Goal: Task Accomplishment & Management: Use online tool/utility

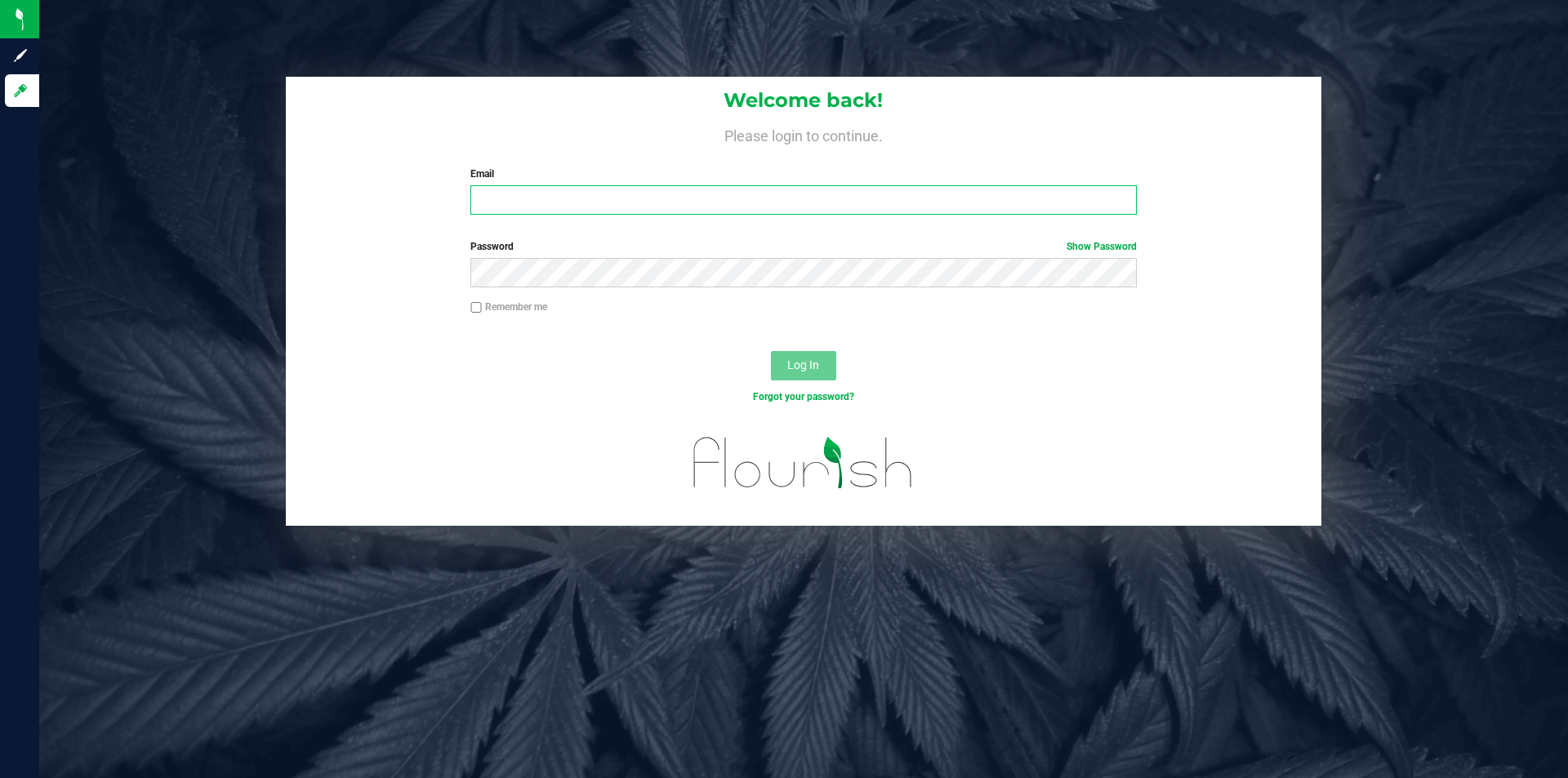
click at [525, 199] on input "Email" at bounding box center [802, 200] width 665 height 29
type input "[PERSON_NAME][EMAIL_ADDRESS][PERSON_NAME][DOMAIN_NAME]"
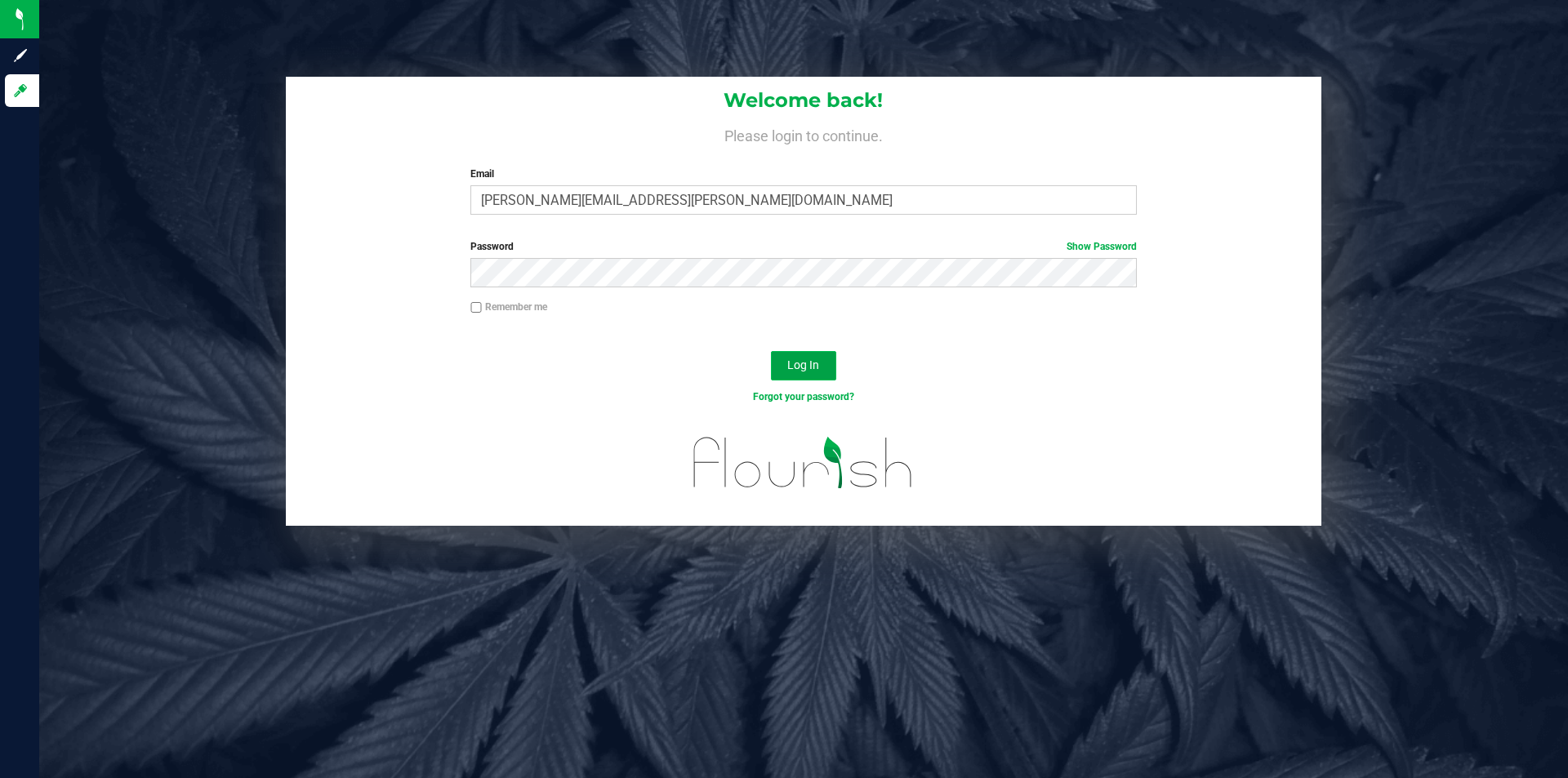
click at [799, 366] on span "Log In" at bounding box center [803, 365] width 32 height 13
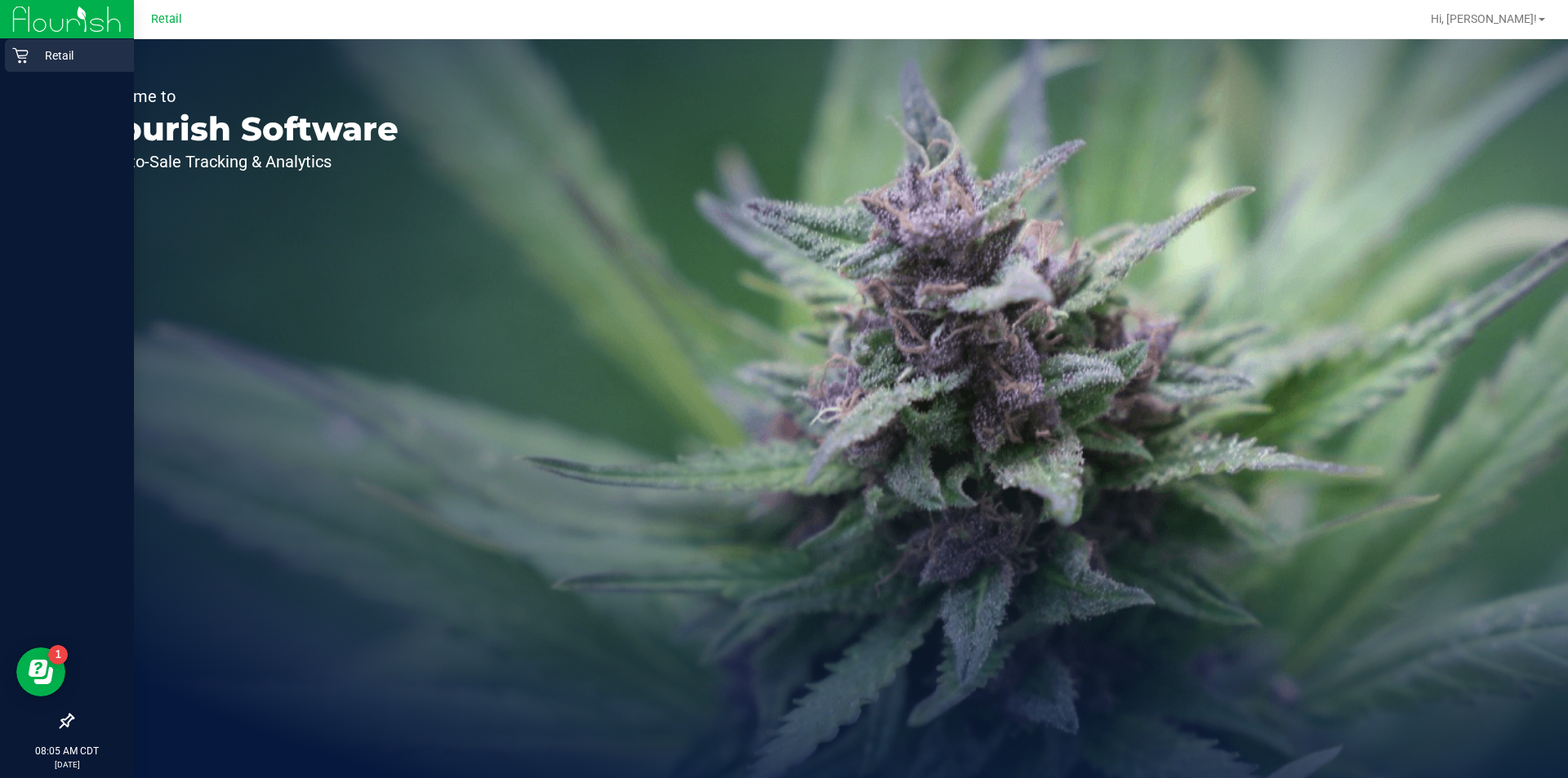
click at [18, 70] on div "Retail" at bounding box center [69, 55] width 129 height 33
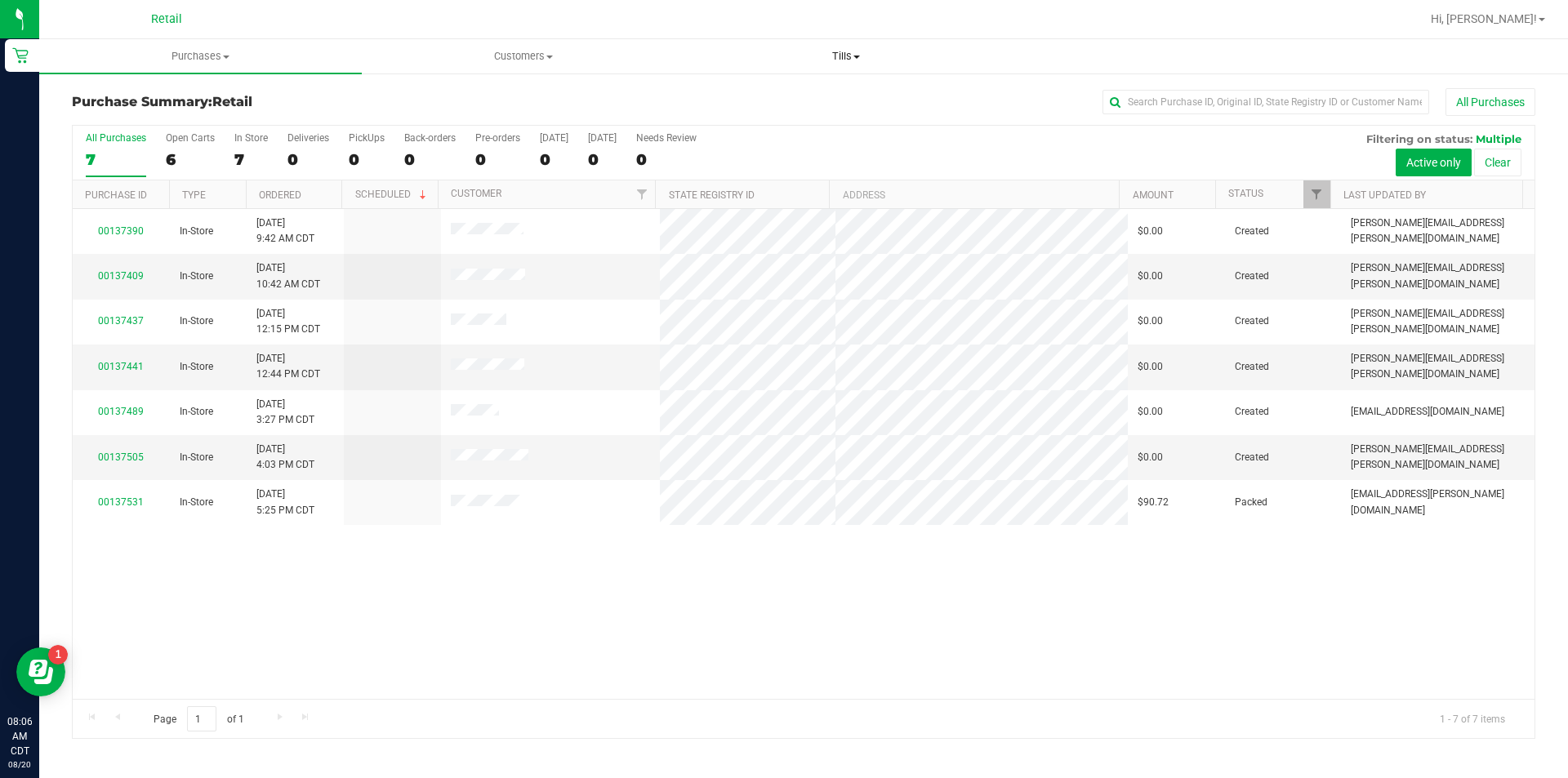
click at [857, 55] on span at bounding box center [857, 57] width 7 height 3
click at [740, 95] on span "Manage tills" at bounding box center [740, 98] width 110 height 14
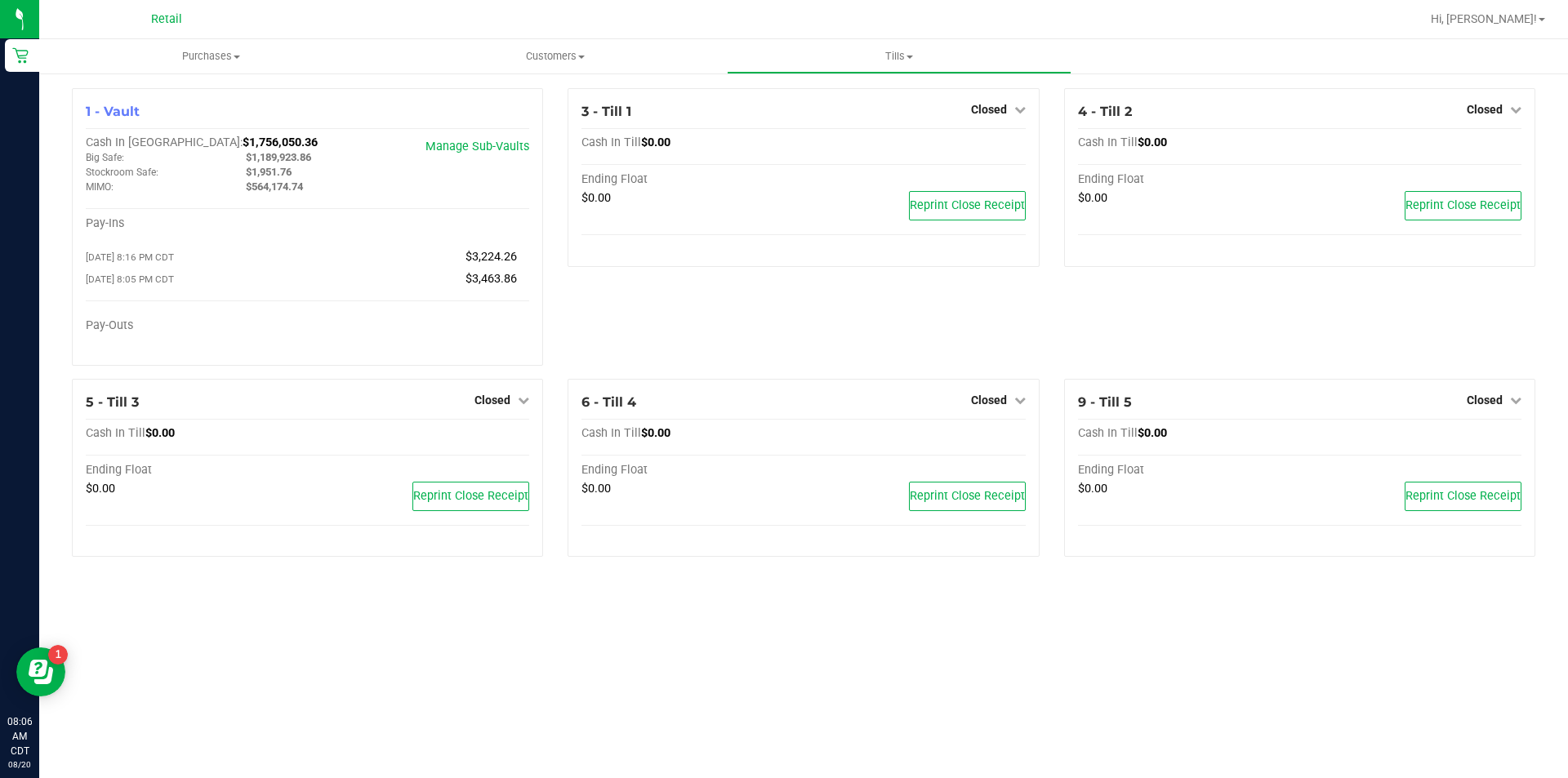
click at [523, 402] on icon at bounding box center [524, 400] width 12 height 12
click at [492, 438] on link "Open Till" at bounding box center [492, 433] width 44 height 13
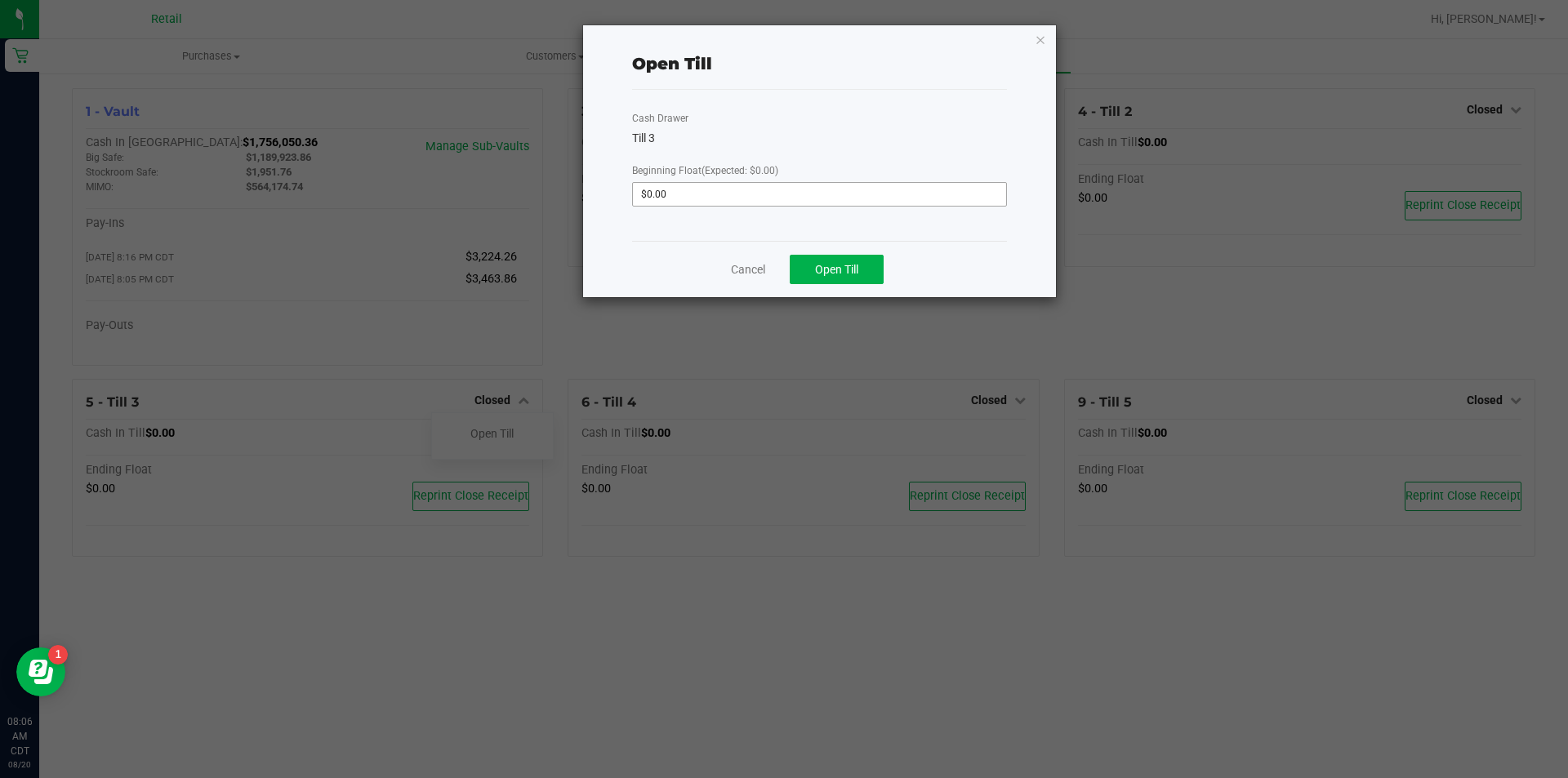
click at [690, 193] on input "$0.00" at bounding box center [819, 194] width 373 height 23
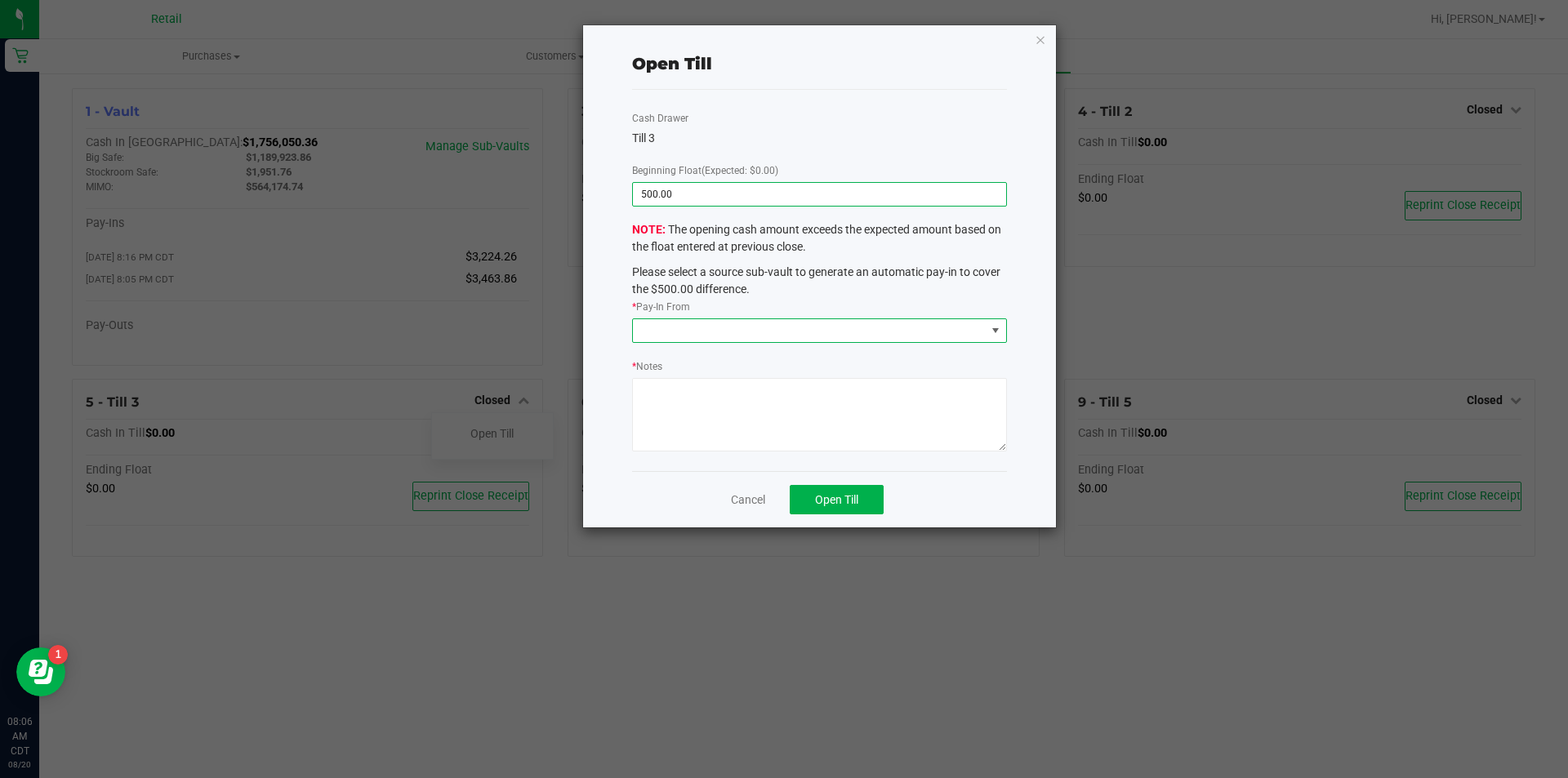
click at [996, 331] on span at bounding box center [996, 330] width 13 height 13
type input "$500.00"
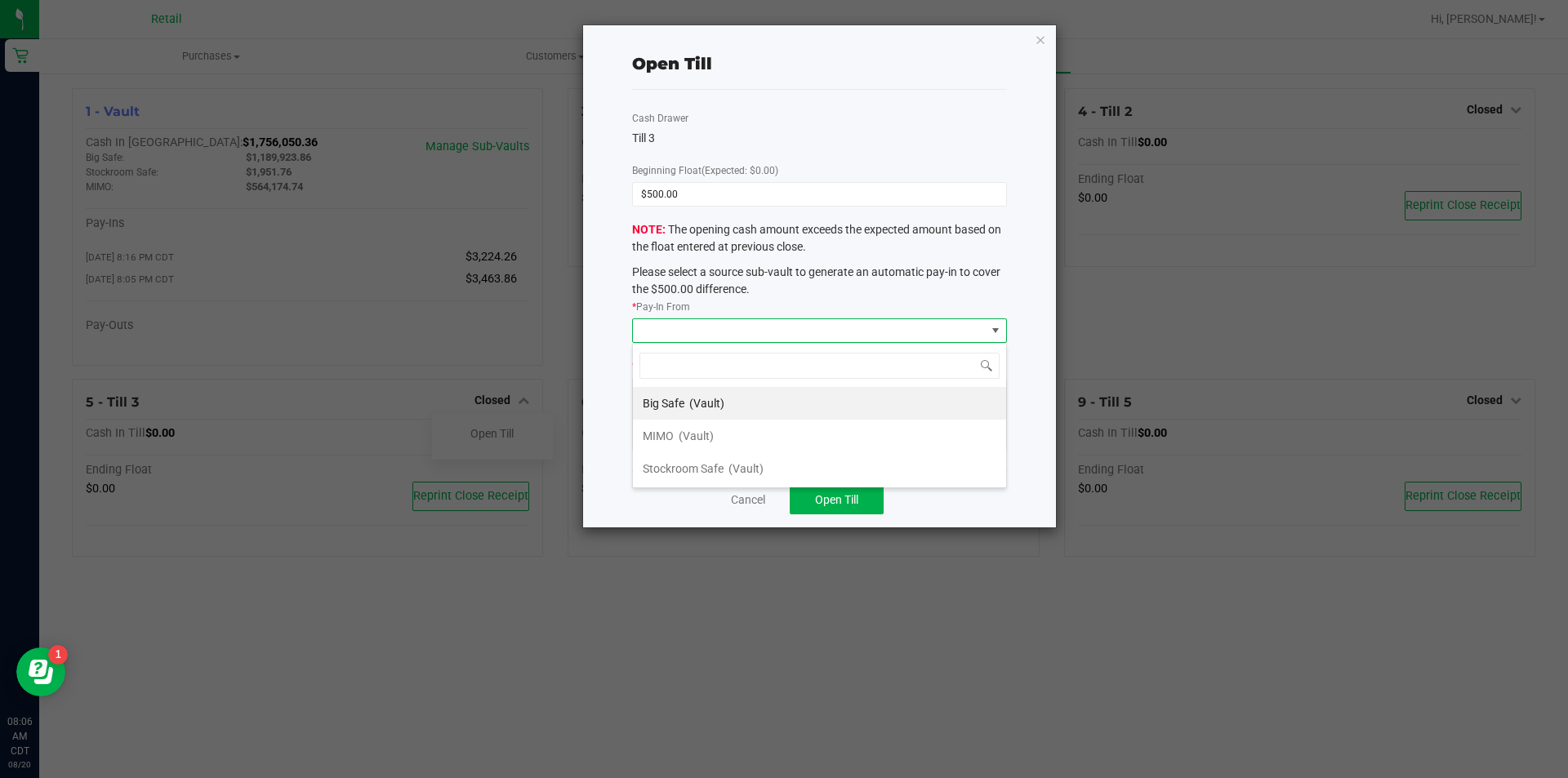
scroll to position [24, 374]
click at [659, 438] on span "MIMO" at bounding box center [658, 436] width 31 height 13
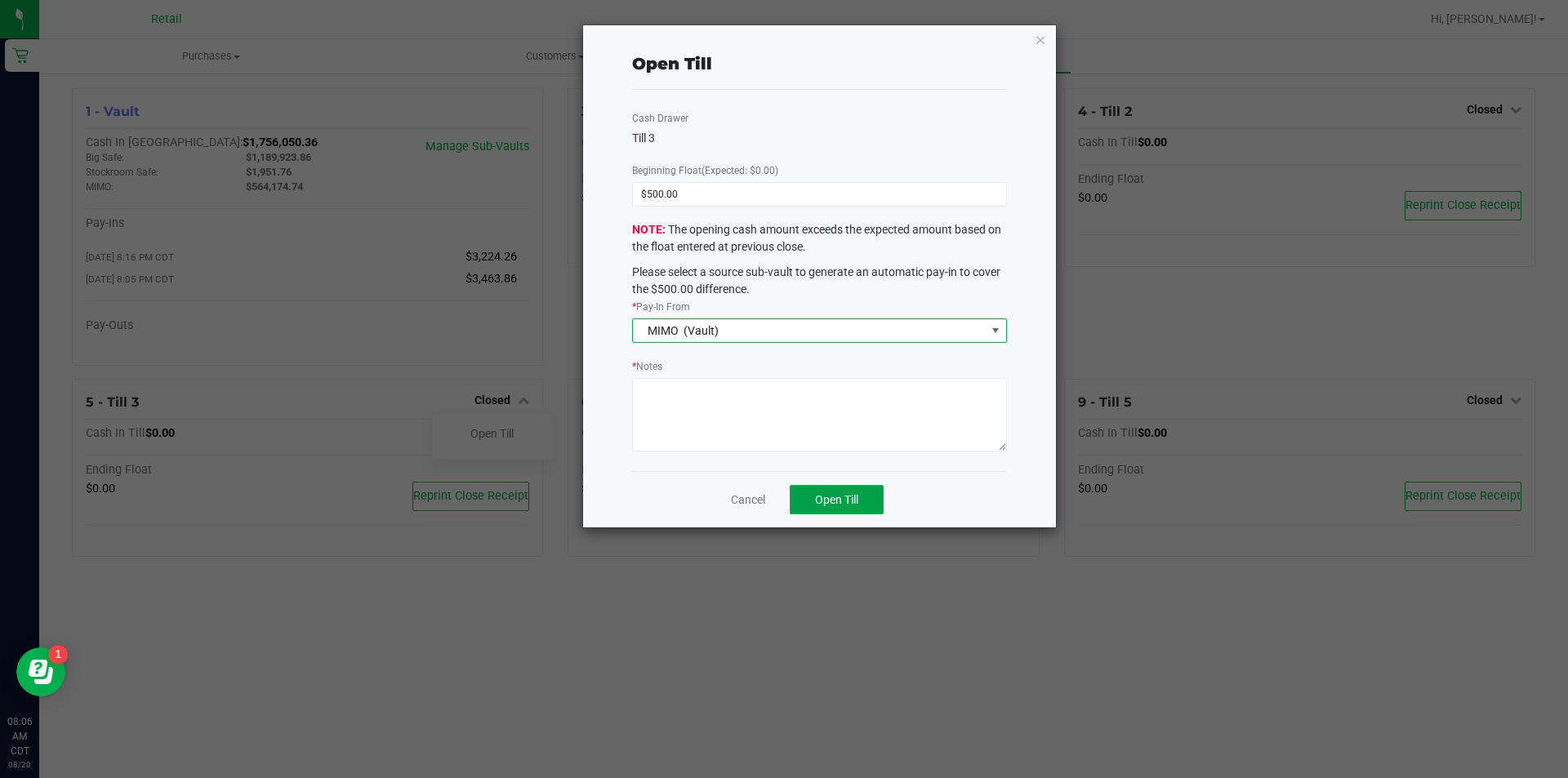
click at [840, 502] on span "Open Till" at bounding box center [837, 499] width 44 height 13
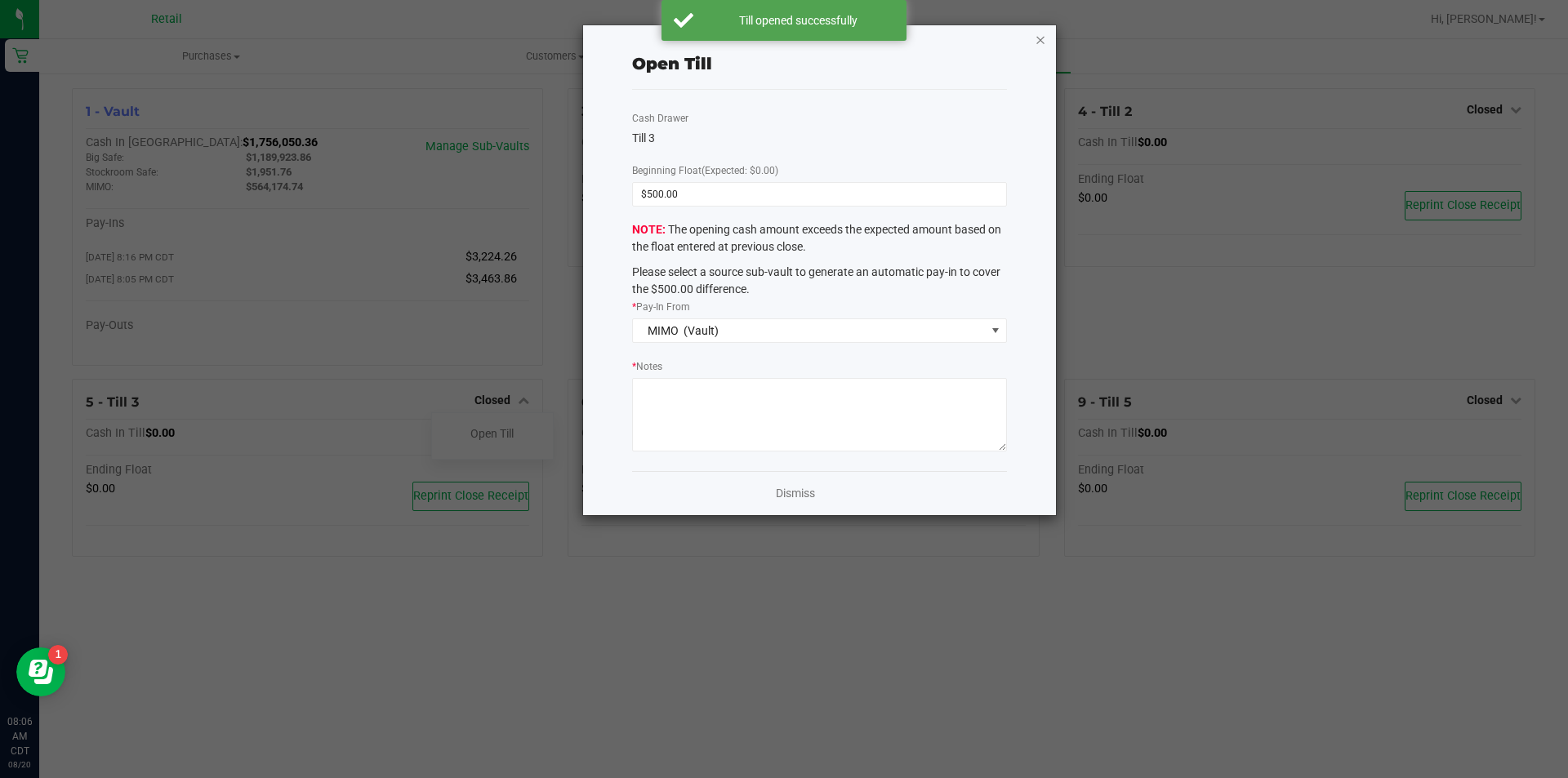
click at [1040, 41] on icon "button" at bounding box center [1041, 38] width 12 height 19
